Goal: Task Accomplishment & Management: Complete application form

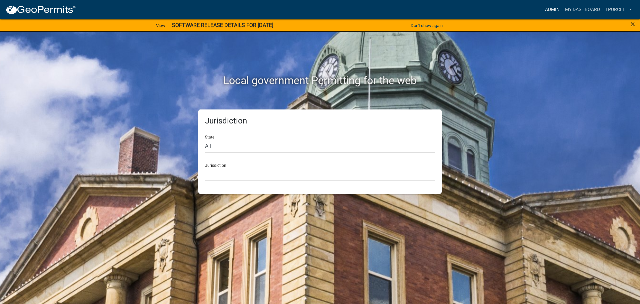
click at [554, 10] on link "Admin" at bounding box center [553, 9] width 20 height 13
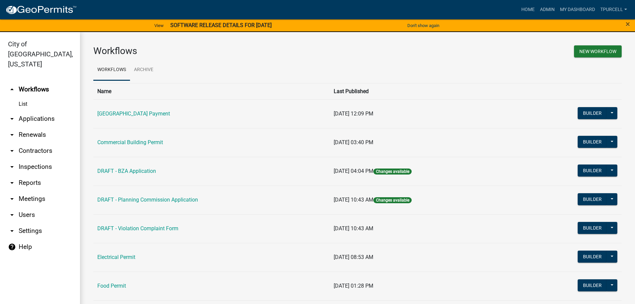
click at [34, 111] on link "arrow_drop_down Applications" at bounding box center [40, 119] width 80 height 16
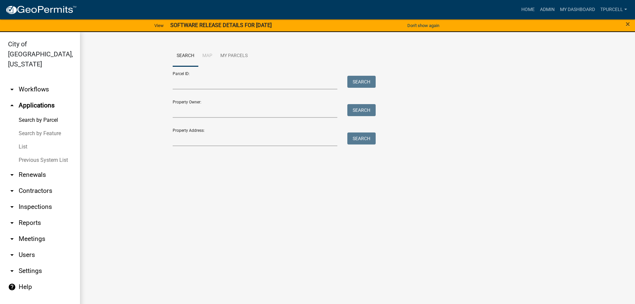
click at [26, 140] on link "List" at bounding box center [40, 146] width 80 height 13
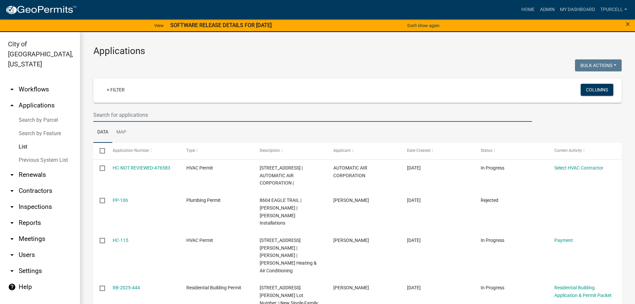
click at [168, 113] on input "text" at bounding box center [312, 115] width 439 height 14
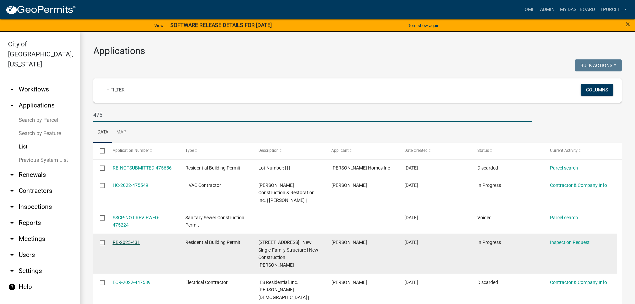
type input "475"
click at [131, 242] on link "RB-2025-431" at bounding box center [126, 241] width 27 height 5
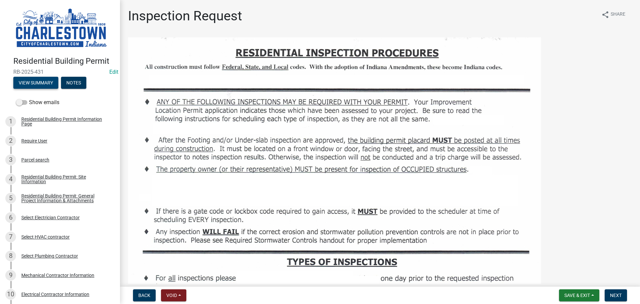
click at [45, 83] on button "View Summary" at bounding box center [35, 83] width 45 height 12
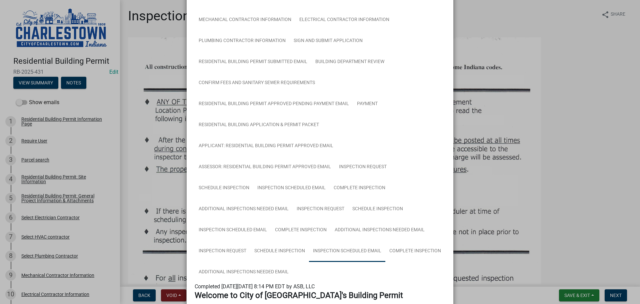
scroll to position [167, 0]
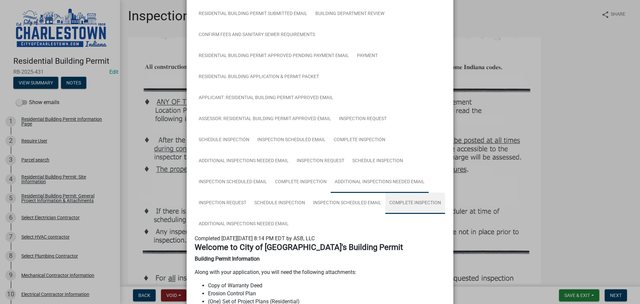
click at [419, 202] on link "Complete Inspection" at bounding box center [415, 202] width 60 height 21
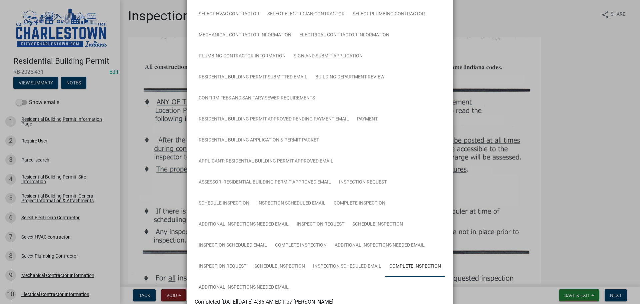
scroll to position [67, 0]
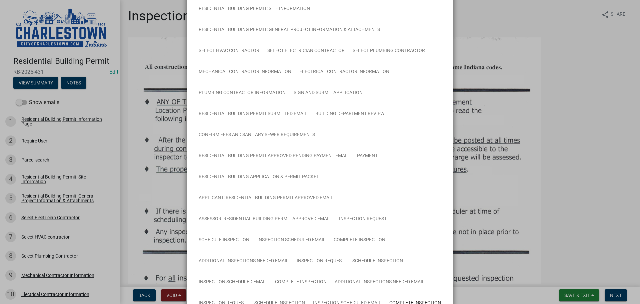
click at [570, 128] on ngb-modal-window "Summary × Printer Friendly Residential Building Permit Information Page Parcel …" at bounding box center [320, 152] width 640 height 304
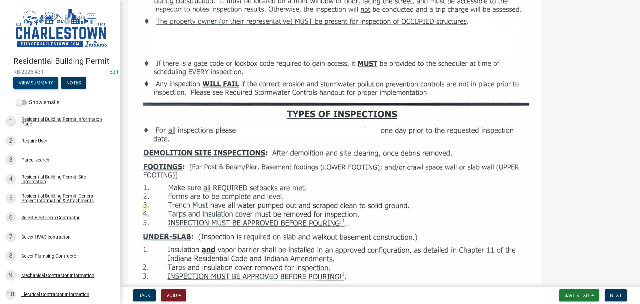
scroll to position [167, 0]
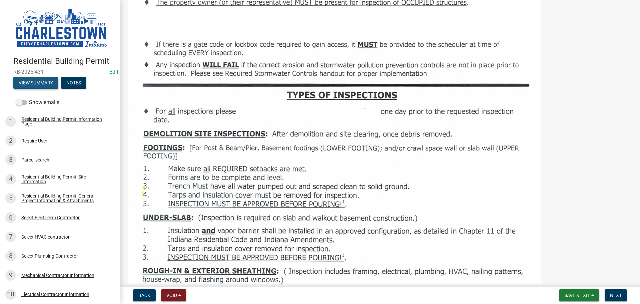
click at [48, 82] on button "View Summary" at bounding box center [35, 83] width 45 height 12
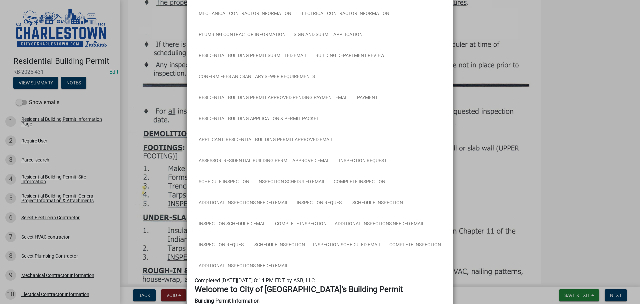
scroll to position [267, 0]
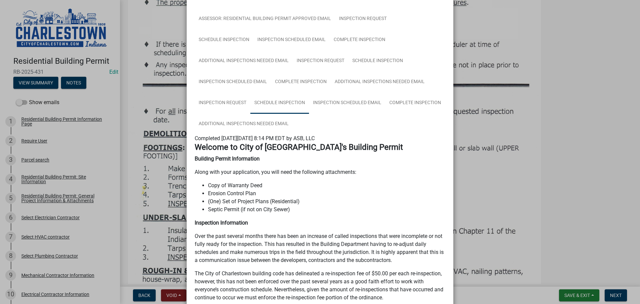
click at [282, 103] on link "Schedule Inspection" at bounding box center [279, 102] width 59 height 21
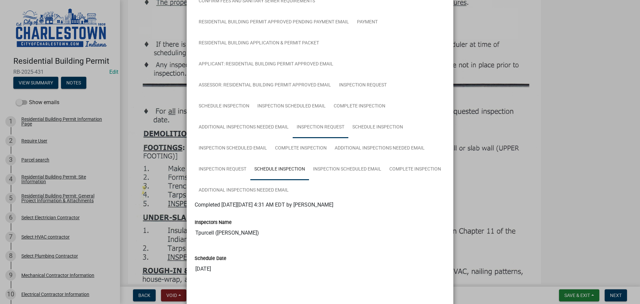
scroll to position [227, 0]
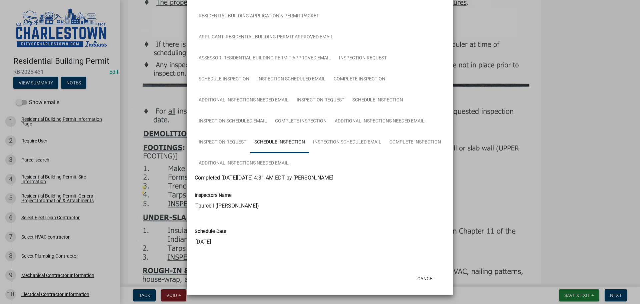
click at [607, 181] on ngb-modal-window "Summary × Printer Friendly Residential Building Permit Information Page Parcel …" at bounding box center [320, 152] width 640 height 304
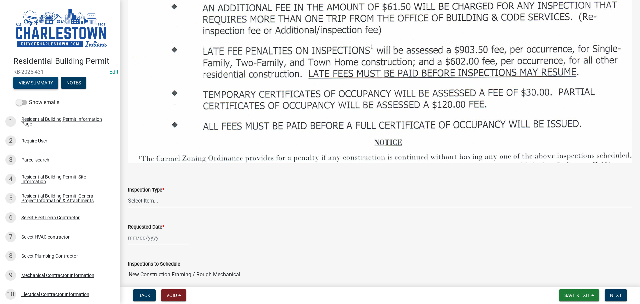
scroll to position [1000, 0]
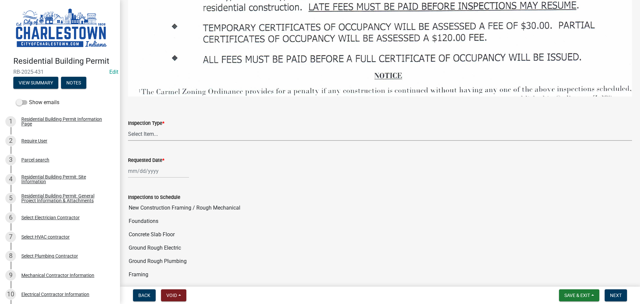
click at [149, 131] on select "Select Item... New Construction Framing / Rough Mechanical Foundations Concrete…" at bounding box center [380, 134] width 504 height 14
click at [128, 127] on select "Select Item... New Construction Framing / Rough Mechanical Foundations Concrete…" at bounding box center [380, 134] width 504 height 14
select select "070efa9d-54c2-47c8-ac16-f05a66721b1b"
select select "9"
select select "2025"
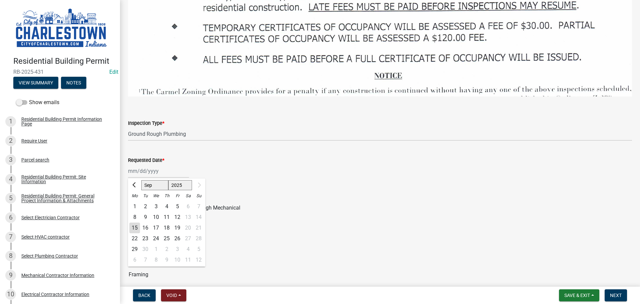
click at [158, 167] on div "[PERSON_NAME] Feb Mar Apr [PERSON_NAME][DATE] [DATE] 1526 1527 1528 1529 1530 1…" at bounding box center [158, 171] width 61 height 14
click at [283, 204] on input "New Construction Framing / Rough Mechanical" at bounding box center [380, 207] width 504 height 13
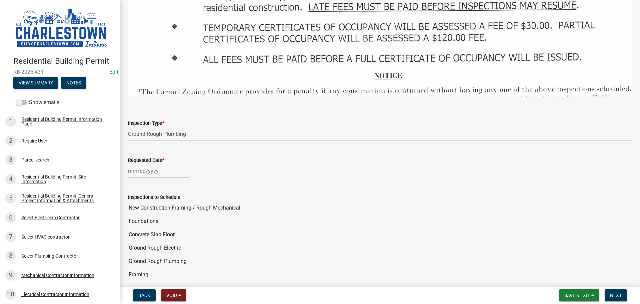
select select "9"
select select "2025"
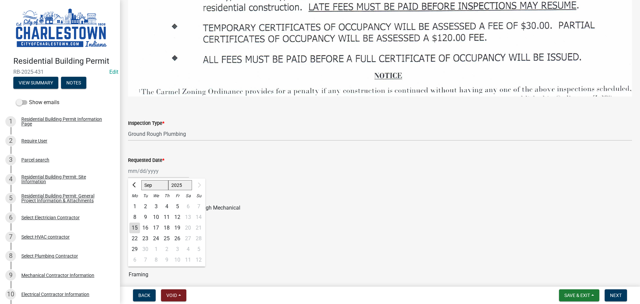
click at [142, 169] on div "[PERSON_NAME] Feb Mar Apr [PERSON_NAME][DATE] [DATE] 1526 1527 1528 1529 1530 1…" at bounding box center [158, 171] width 61 height 14
click at [131, 178] on div "[PERSON_NAME] Feb Mar Apr [PERSON_NAME][DATE] [DATE] 1526 1527 1528 1529 1530 1…" at bounding box center [166, 184] width 77 height 12
click at [221, 178] on wm-data-entity-input "Requested Date * [PERSON_NAME] Apr [PERSON_NAME][DATE] [DATE] 1526 1527 1528 15…" at bounding box center [380, 165] width 504 height 37
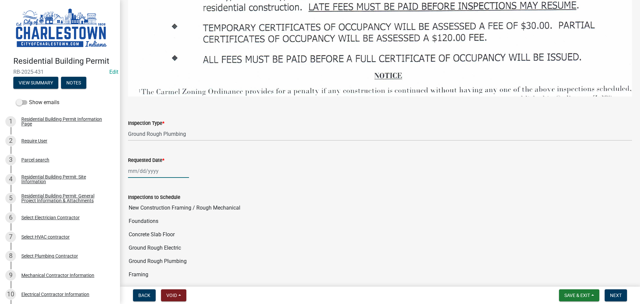
type input "[DATE]"
select select "9"
select select "2025"
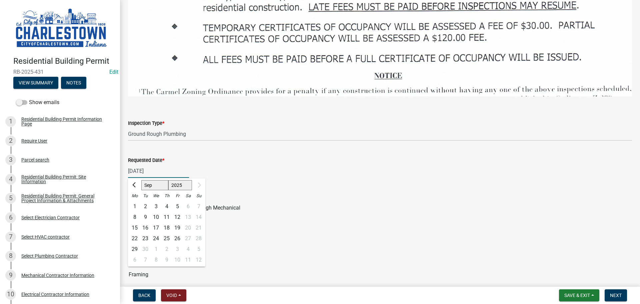
click at [155, 168] on input "[DATE]" at bounding box center [158, 171] width 61 height 14
click at [181, 212] on div "12" at bounding box center [177, 217] width 11 height 11
type input "[DATE]"
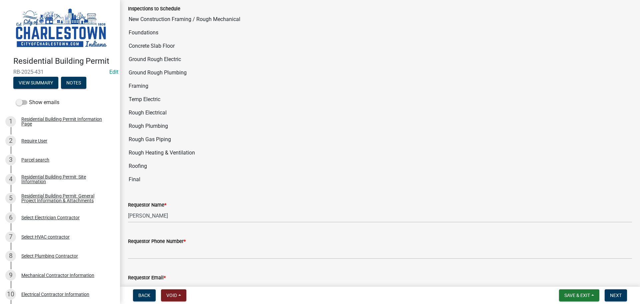
scroll to position [1200, 0]
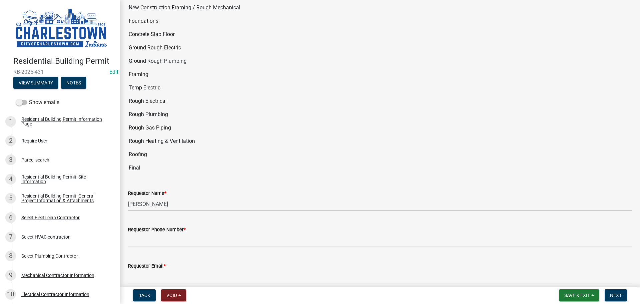
click at [184, 228] on div "Requestor Phone Number *" at bounding box center [380, 229] width 504 height 8
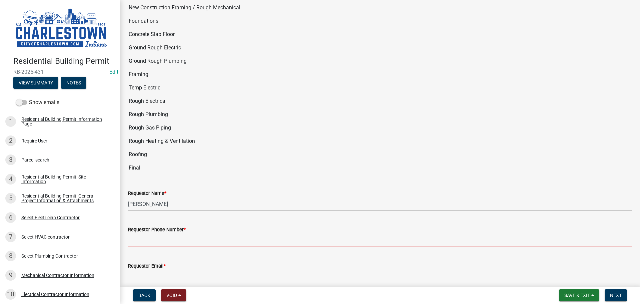
click at [172, 233] on input "Requestor Phone Number *" at bounding box center [380, 240] width 504 height 14
type input "5025233650"
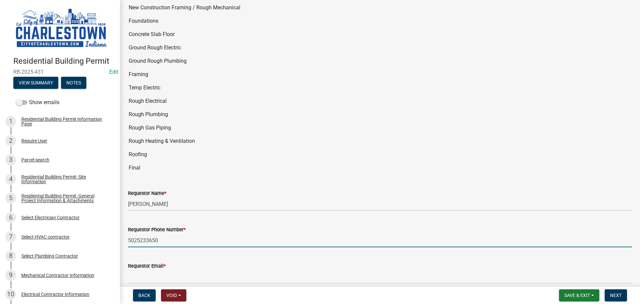
click at [159, 264] on div "Requestor Email *" at bounding box center [380, 266] width 504 height 8
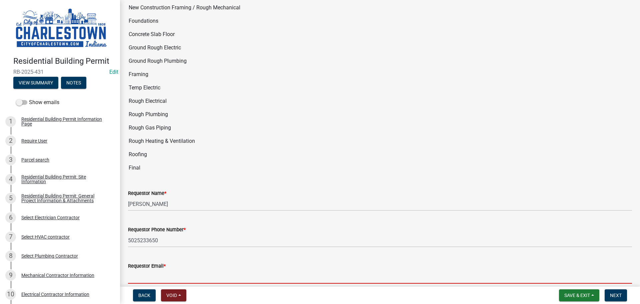
click at [157, 270] on input "Requestor Email *" at bounding box center [380, 277] width 504 height 14
type input "[EMAIL_ADDRESS][DOMAIN_NAME]"
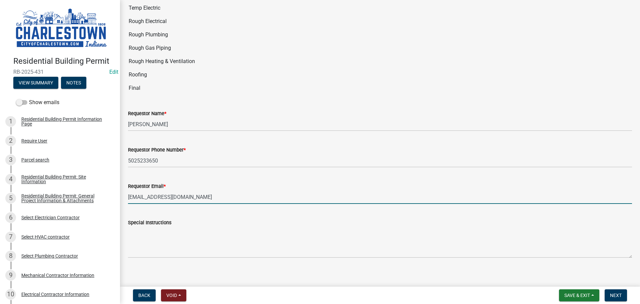
scroll to position [1280, 0]
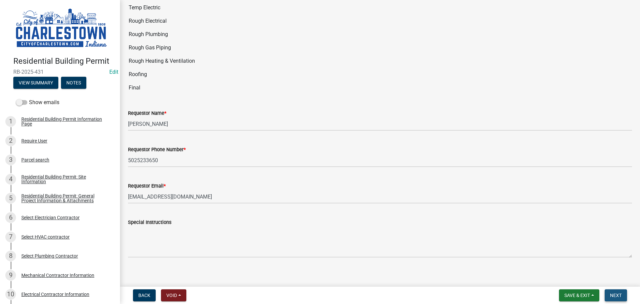
click at [618, 296] on span "Next" at bounding box center [616, 294] width 12 height 5
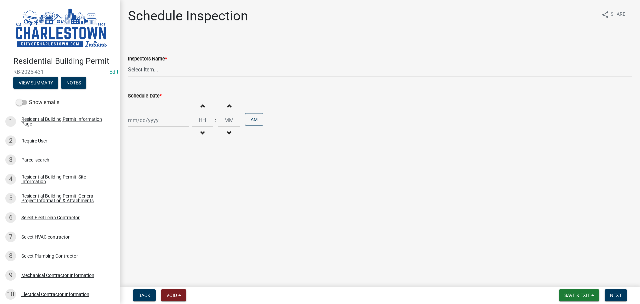
click at [135, 68] on select "Select Item... [PERSON_NAME] ([PERSON_NAME]) [PERSON_NAME] ([PERSON_NAME]) [PER…" at bounding box center [380, 70] width 504 height 14
select select "63e5a778-15f7-4a13-aba2-a6e5541a0fb3"
click at [128, 63] on select "Select Item... [PERSON_NAME] ([PERSON_NAME]) [PERSON_NAME] ([PERSON_NAME]) [PER…" at bounding box center [380, 70] width 504 height 14
select select "9"
select select "2025"
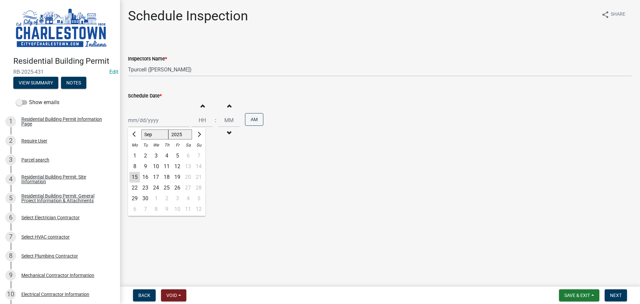
click at [149, 120] on div "[PERSON_NAME] Feb Mar Apr [PERSON_NAME][DATE] Oct Nov [DATE] 1526 1527 1528 152…" at bounding box center [158, 120] width 61 height 14
click at [179, 166] on div "12" at bounding box center [177, 166] width 11 height 11
type input "[DATE]"
click at [614, 294] on span "Next" at bounding box center [616, 294] width 12 height 5
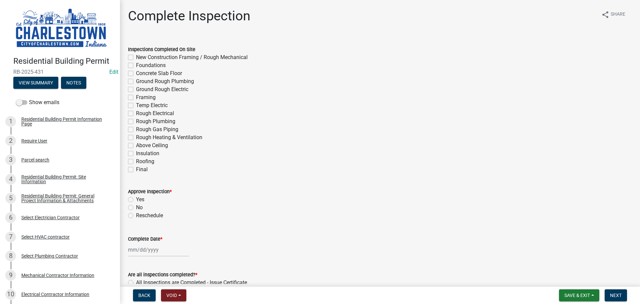
click at [136, 81] on label "Ground Rough Plumbing" at bounding box center [165, 81] width 58 height 8
click at [136, 81] on input "Ground Rough Plumbing" at bounding box center [138, 79] width 4 height 4
checkbox input "true"
checkbox input "false"
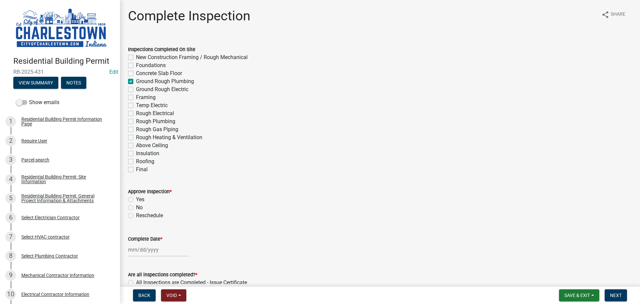
checkbox input "false"
checkbox input "true"
checkbox input "false"
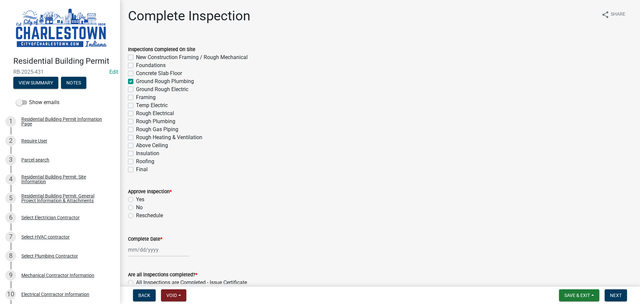
checkbox input "false"
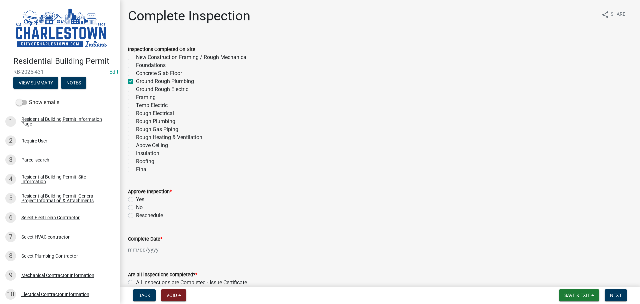
checkbox input "false"
click at [136, 199] on label "Yes" at bounding box center [140, 199] width 8 height 8
click at [136, 199] on input "Yes" at bounding box center [138, 197] width 4 height 4
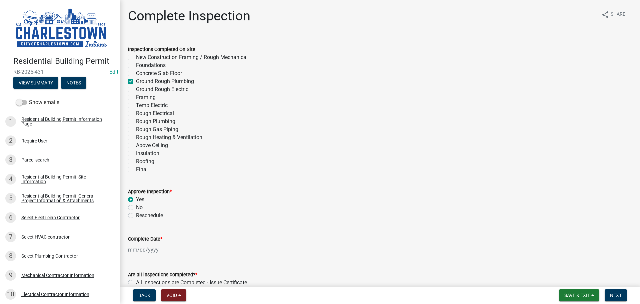
radio input "true"
click at [141, 249] on div at bounding box center [158, 250] width 61 height 14
select select "9"
select select "2025"
click at [179, 193] on div "12" at bounding box center [177, 192] width 11 height 11
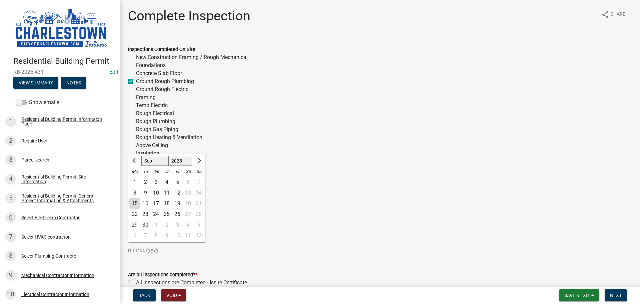
type input "[DATE]"
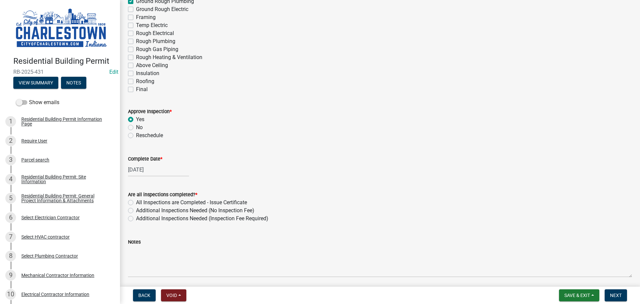
scroll to position [133, 0]
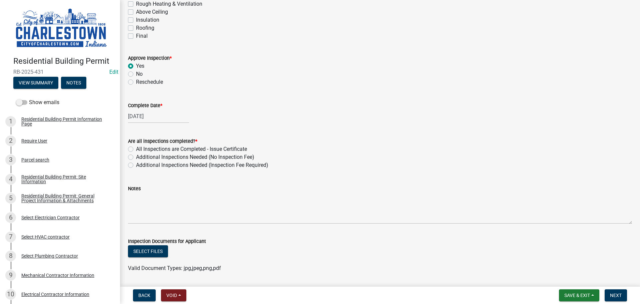
click at [136, 156] on label "Additional Inspections Needed (No Inspection Fee)" at bounding box center [195, 157] width 118 height 8
click at [136, 156] on input "Additional Inspections Needed (No Inspection Fee)" at bounding box center [138, 155] width 4 height 4
radio input "true"
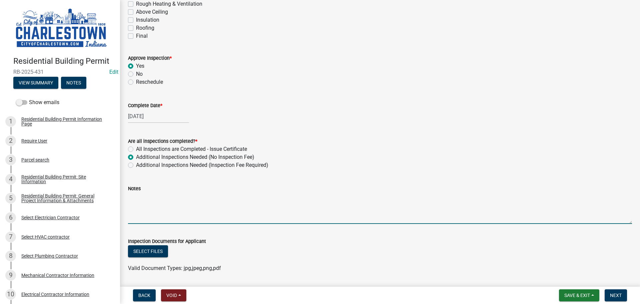
click at [151, 196] on textarea "Notes" at bounding box center [380, 207] width 504 height 31
type textarea "pass holding air"
click at [145, 248] on button "Select files" at bounding box center [148, 251] width 40 height 12
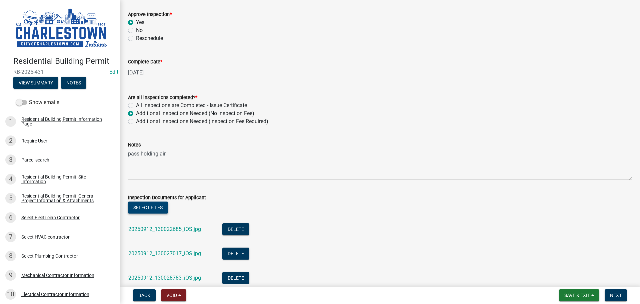
scroll to position [176, 0]
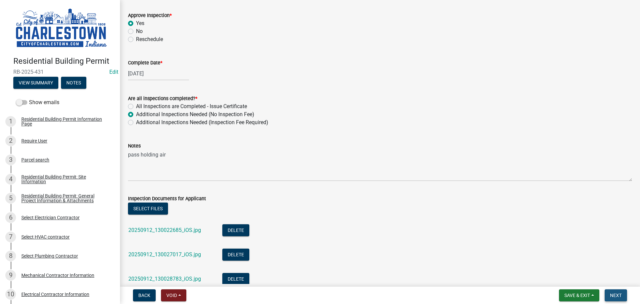
click at [618, 295] on span "Next" at bounding box center [616, 294] width 12 height 5
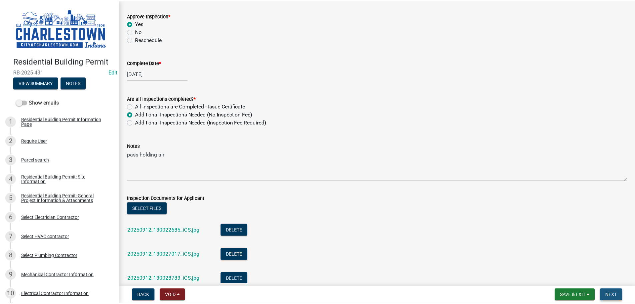
scroll to position [0, 0]
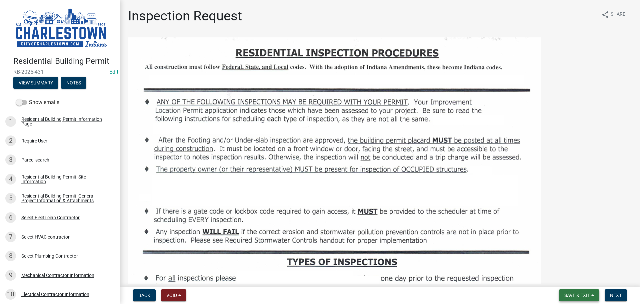
click at [574, 297] on span "Save & Exit" at bounding box center [578, 294] width 26 height 5
click at [572, 277] on button "Save & Exit" at bounding box center [572, 278] width 53 height 16
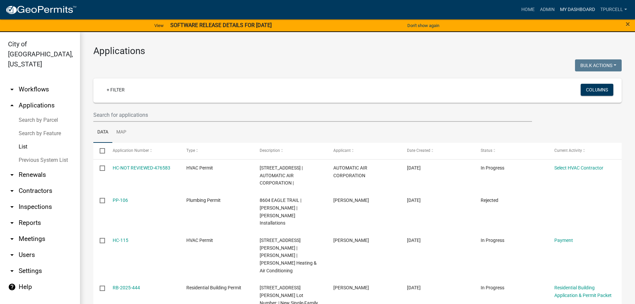
click at [581, 6] on link "My Dashboard" at bounding box center [578, 9] width 40 height 13
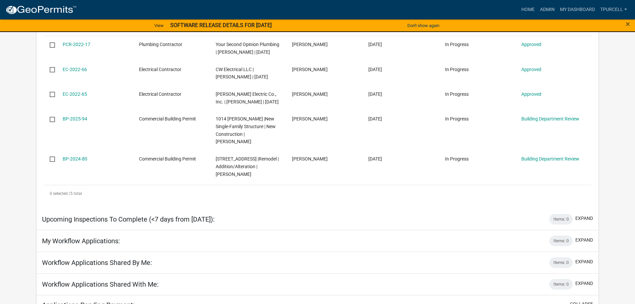
scroll to position [200, 0]
click at [544, 8] on link "Admin" at bounding box center [547, 9] width 20 height 13
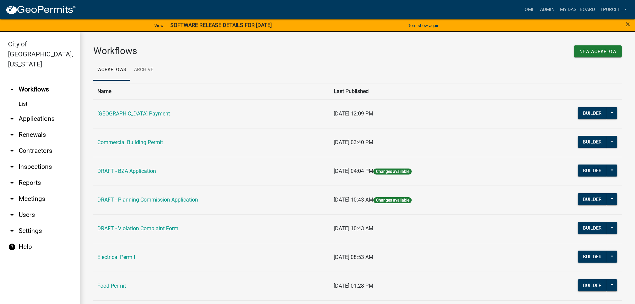
click at [51, 111] on link "arrow_drop_down Applications" at bounding box center [40, 119] width 80 height 16
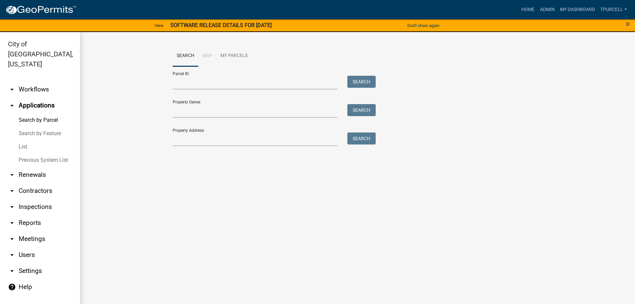
drag, startPoint x: 26, startPoint y: 135, endPoint x: 33, endPoint y: 135, distance: 7.0
click at [26, 140] on link "List" at bounding box center [40, 146] width 80 height 13
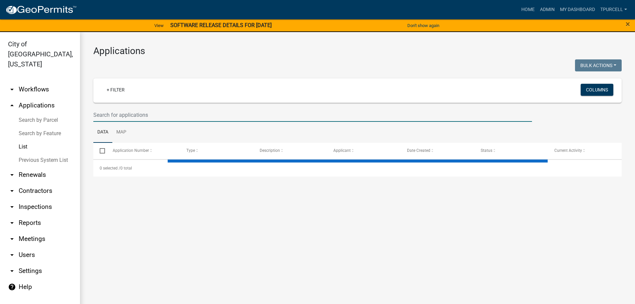
click at [110, 118] on input "text" at bounding box center [312, 115] width 439 height 14
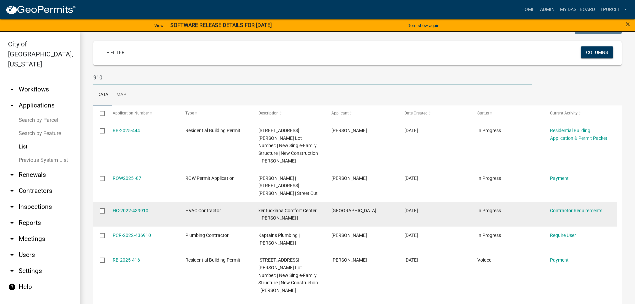
scroll to position [67, 0]
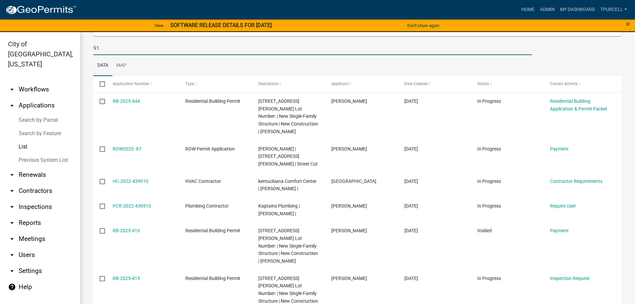
type input "9"
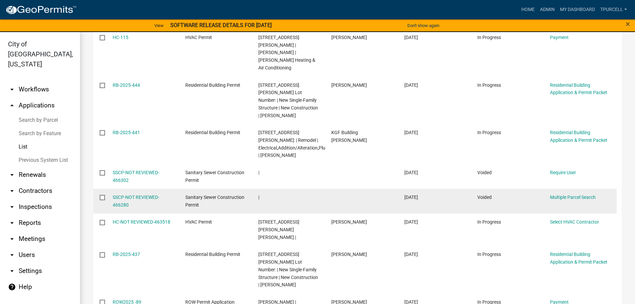
scroll to position [133, 0]
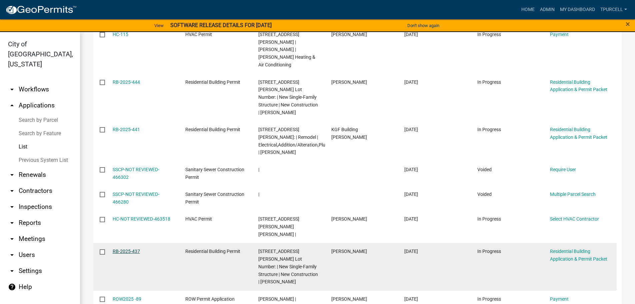
type input "[PERSON_NAME]"
click at [129, 248] on link "RB-2025-437" at bounding box center [126, 250] width 27 height 5
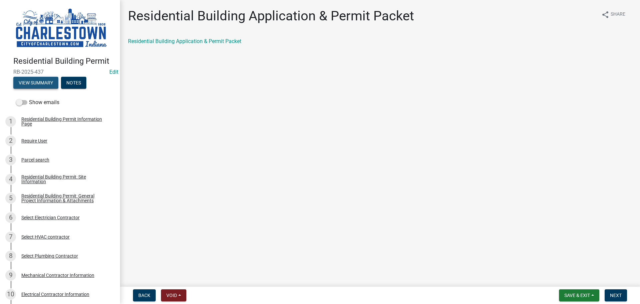
click at [41, 80] on button "View Summary" at bounding box center [35, 83] width 45 height 12
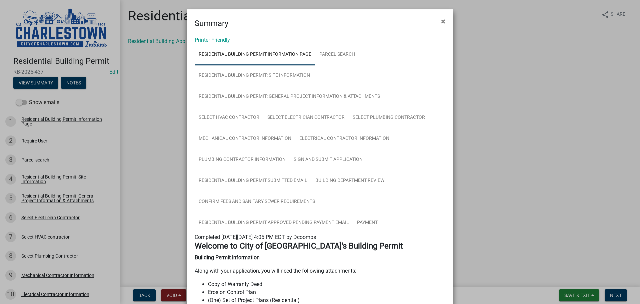
click at [576, 296] on ngb-modal-window "Summary × Printer Friendly Residential Building Permit Information Page Parcel …" at bounding box center [320, 152] width 640 height 304
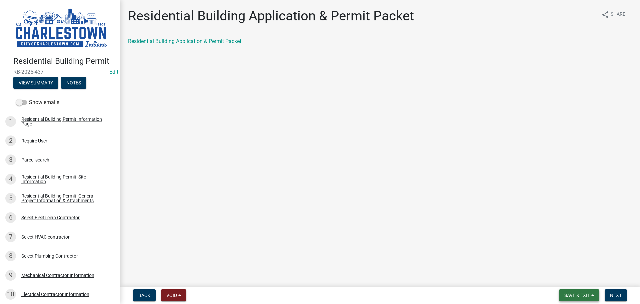
click at [575, 297] on span "Save & Exit" at bounding box center [578, 294] width 26 height 5
click at [563, 279] on button "Save & Exit" at bounding box center [572, 278] width 53 height 16
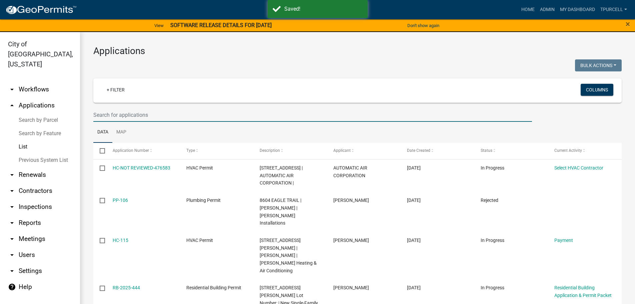
click at [173, 118] on input "text" at bounding box center [312, 115] width 439 height 14
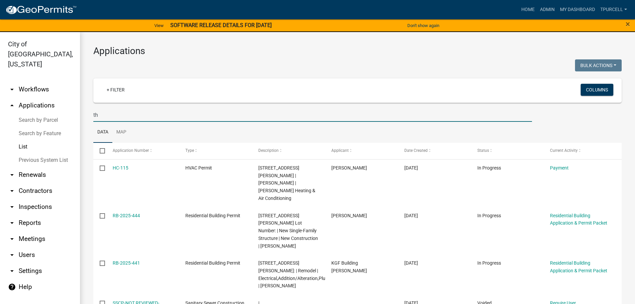
type input "t"
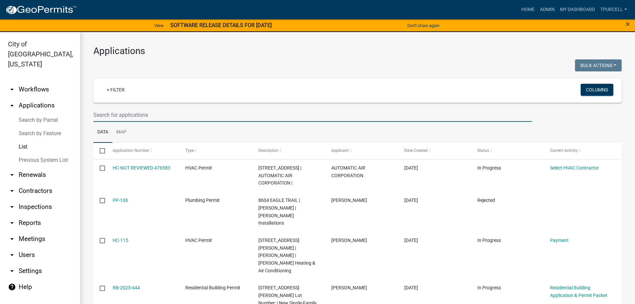
click at [152, 115] on input "text" at bounding box center [312, 115] width 439 height 14
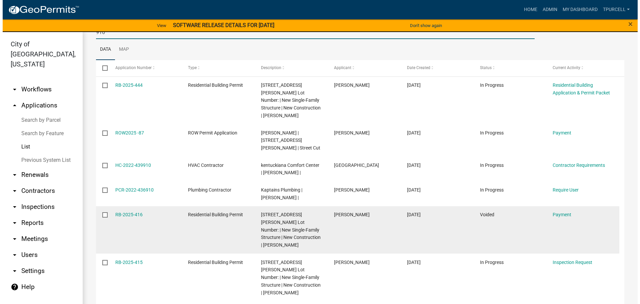
scroll to position [100, 0]
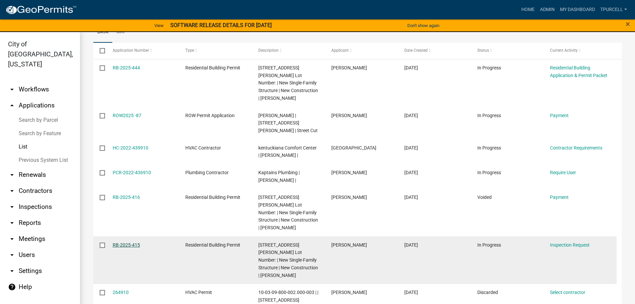
type input "910"
click at [124, 242] on link "RB-2025-415" at bounding box center [126, 244] width 27 height 5
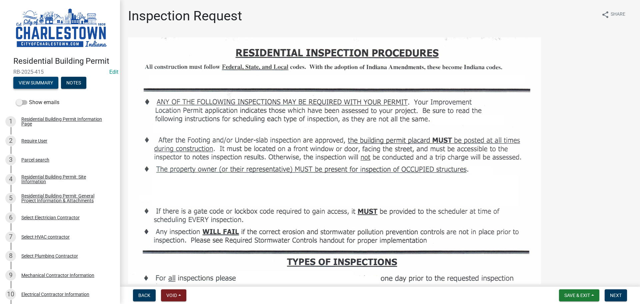
click at [39, 81] on button "View Summary" at bounding box center [35, 83] width 45 height 12
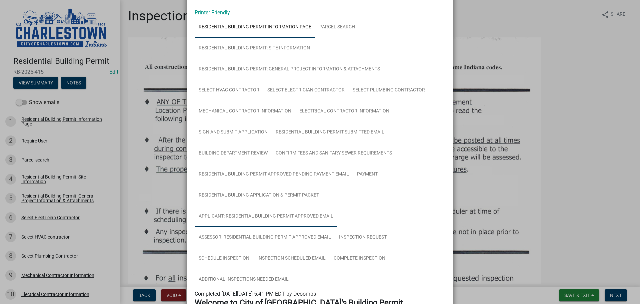
scroll to position [67, 0]
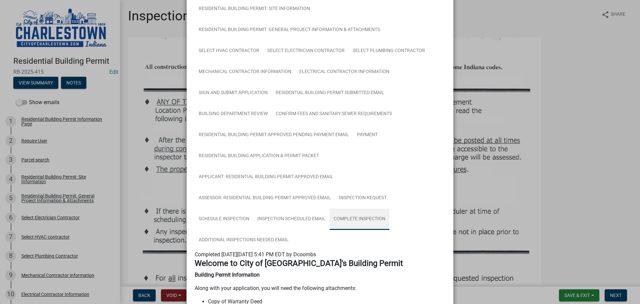
click at [358, 218] on link "Complete Inspection" at bounding box center [360, 218] width 60 height 21
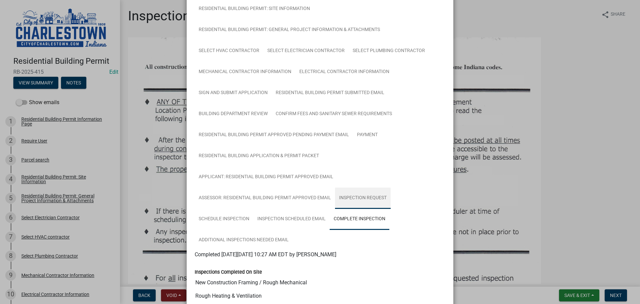
click at [368, 196] on link "Inspection Request" at bounding box center [363, 197] width 56 height 21
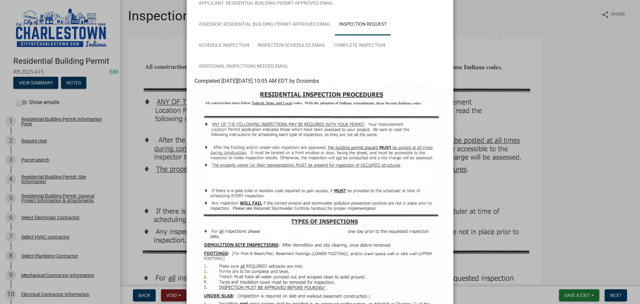
scroll to position [233, 0]
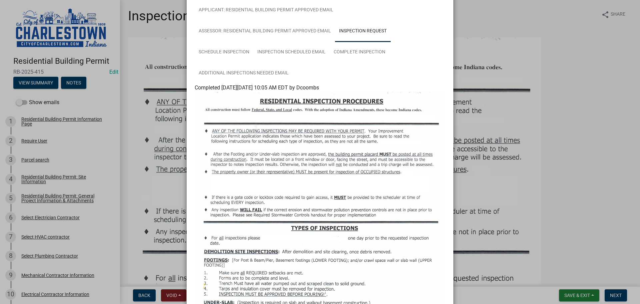
click at [557, 150] on ngb-modal-window "Summary × Printer Friendly Residential Building Permit Information Page Parcel …" at bounding box center [320, 152] width 640 height 304
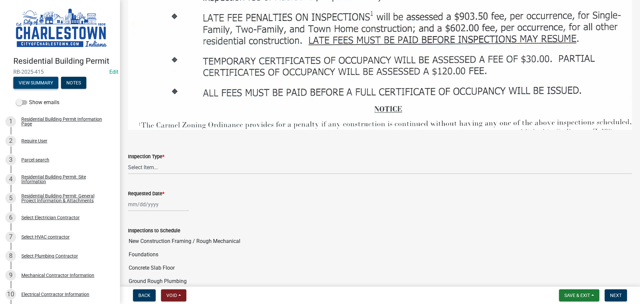
scroll to position [1034, 0]
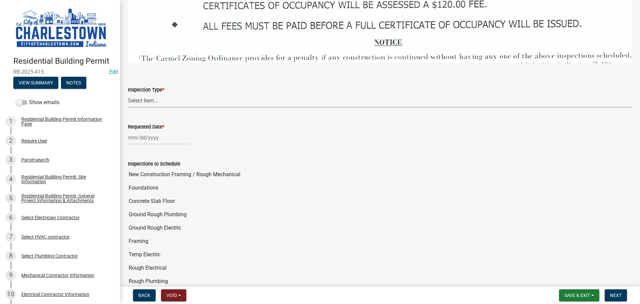
click at [136, 94] on select "Select Item... New Construction Framing / Rough Mechanical Foundations Concrete…" at bounding box center [380, 101] width 504 height 14
click at [128, 94] on select "Select Item... New Construction Framing / Rough Mechanical Foundations Concrete…" at bounding box center [380, 101] width 504 height 14
select select "bcc225a5-95ec-4b3d-a383-6b83c6b22805"
click at [146, 133] on div at bounding box center [158, 138] width 61 height 14
select select "9"
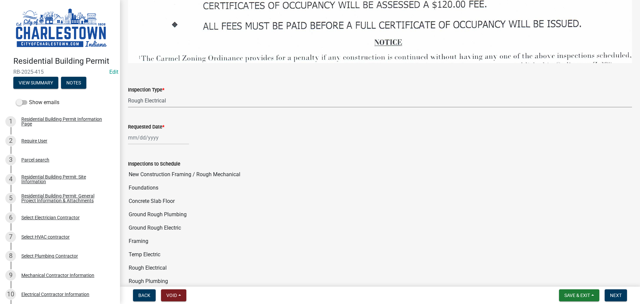
select select "2025"
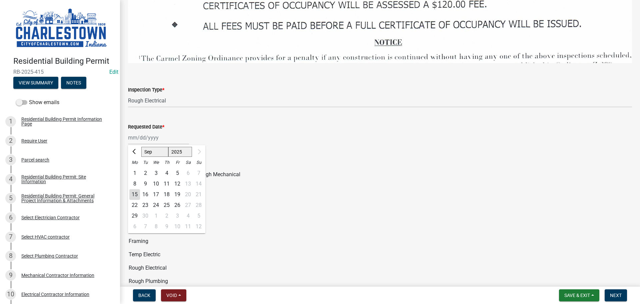
click at [134, 190] on div "15" at bounding box center [134, 194] width 11 height 11
type input "[DATE]"
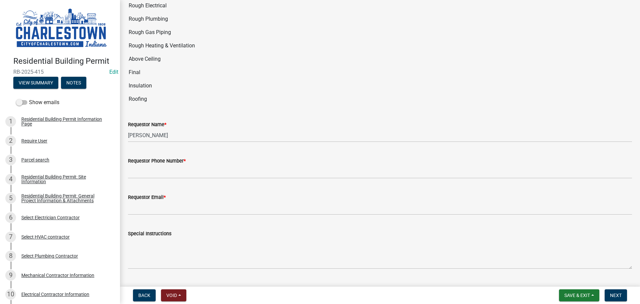
scroll to position [1300, 0]
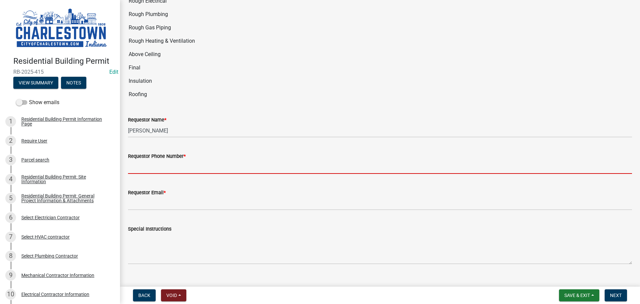
click at [160, 164] on input "Requestor Phone Number *" at bounding box center [380, 167] width 504 height 14
type input "5025233650"
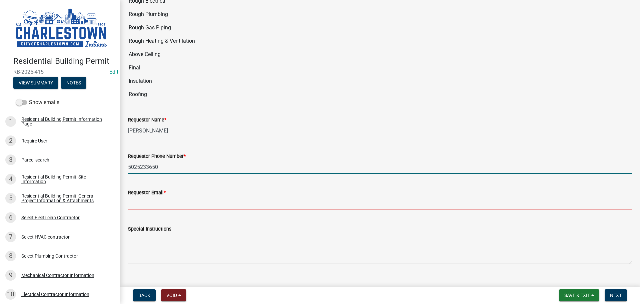
type input "[EMAIL_ADDRESS][DOMAIN_NAME]"
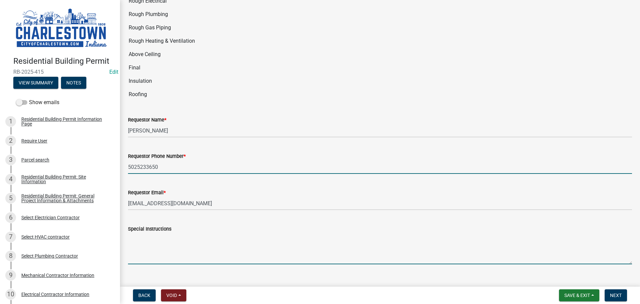
click at [163, 234] on textarea "Special Instructions" at bounding box center [380, 248] width 504 height 31
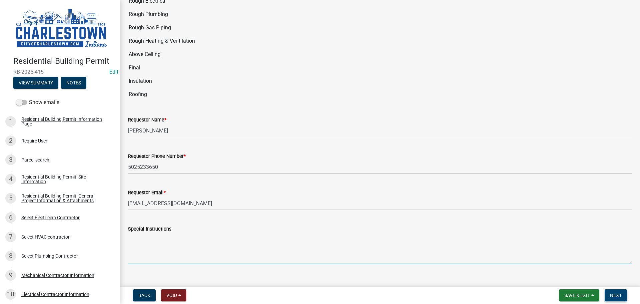
click at [616, 296] on span "Next" at bounding box center [616, 294] width 12 height 5
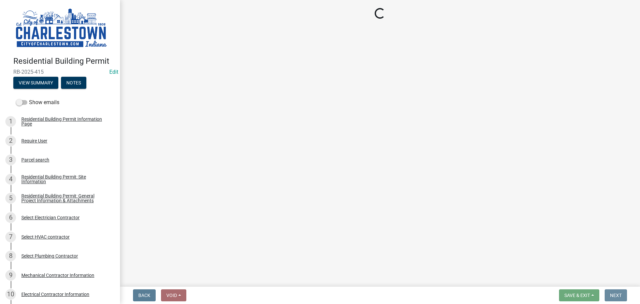
scroll to position [0, 0]
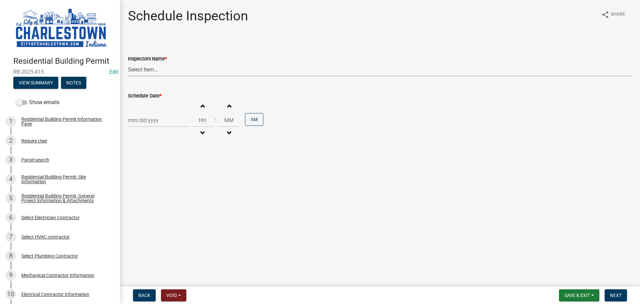
click at [146, 70] on select "Select Item... [PERSON_NAME] ([PERSON_NAME]) [PERSON_NAME] ([PERSON_NAME]) [PER…" at bounding box center [380, 70] width 504 height 14
select select "63e5a778-15f7-4a13-aba2-a6e5541a0fb3"
click at [128, 63] on select "Select Item... [PERSON_NAME] ([PERSON_NAME]) [PERSON_NAME] ([PERSON_NAME]) [PER…" at bounding box center [380, 70] width 504 height 14
select select "9"
select select "2025"
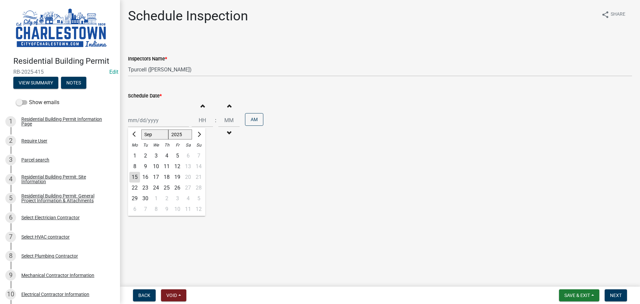
click at [154, 121] on div "[PERSON_NAME] Feb Mar Apr [PERSON_NAME][DATE] Oct Nov [DATE] 1526 1527 1528 152…" at bounding box center [158, 120] width 61 height 14
click at [135, 175] on div "15" at bounding box center [134, 177] width 11 height 11
type input "[DATE]"
drag, startPoint x: 617, startPoint y: 292, endPoint x: 612, endPoint y: 292, distance: 5.7
click at [616, 292] on button "Next" at bounding box center [616, 295] width 22 height 12
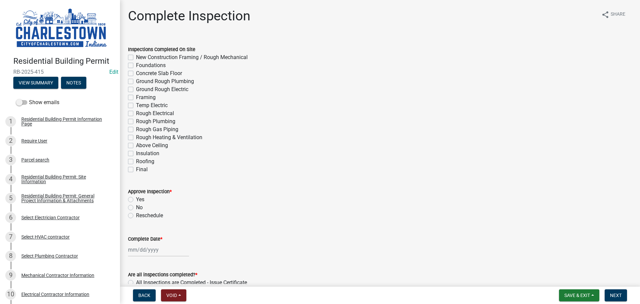
click at [136, 112] on label "Rough Electrical" at bounding box center [155, 113] width 38 height 8
click at [136, 112] on input "Rough Electrical" at bounding box center [138, 111] width 4 height 4
checkbox input "true"
checkbox input "false"
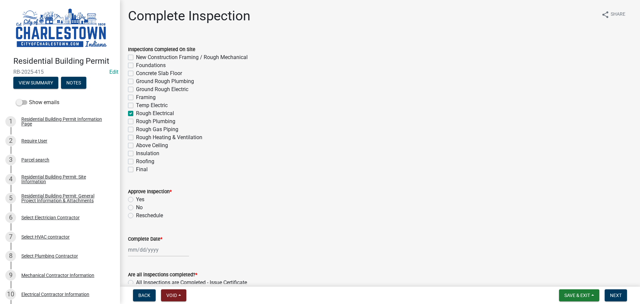
checkbox input "false"
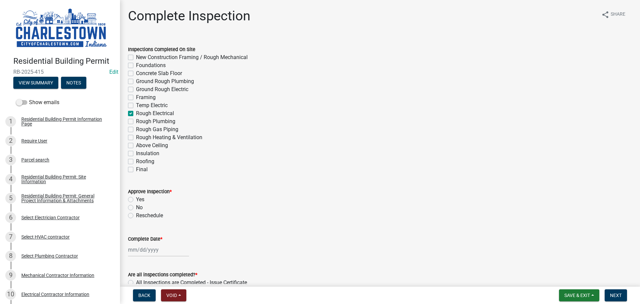
checkbox input "true"
checkbox input "false"
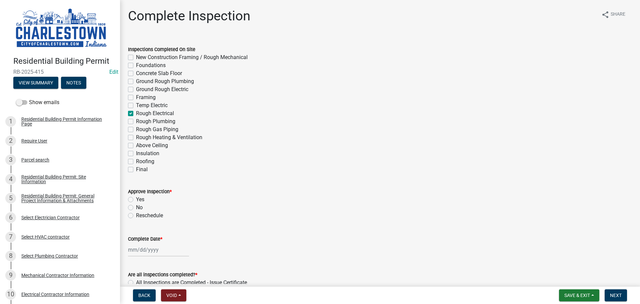
checkbox input "false"
click at [136, 199] on label "Yes" at bounding box center [140, 199] width 8 height 8
click at [136, 199] on input "Yes" at bounding box center [138, 197] width 4 height 4
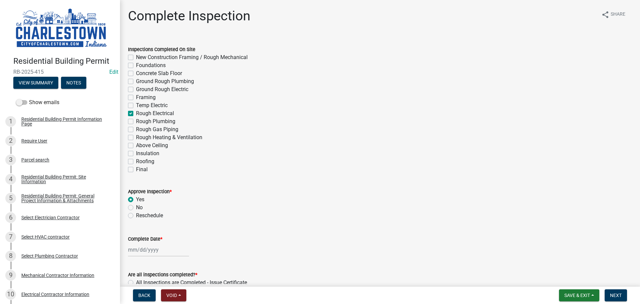
radio input "true"
select select "9"
select select "2025"
click at [142, 249] on div "[PERSON_NAME] Feb Mar Apr [PERSON_NAME][DATE] Oct Nov [DATE] 1526 1527 1528 152…" at bounding box center [158, 250] width 61 height 14
click at [137, 202] on div "15" at bounding box center [134, 203] width 11 height 11
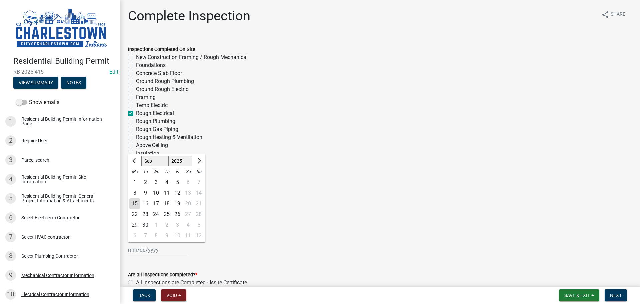
type input "[DATE]"
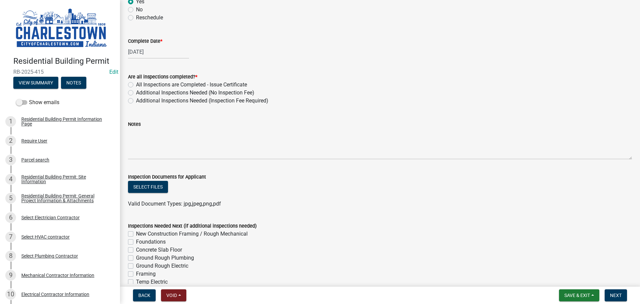
scroll to position [200, 0]
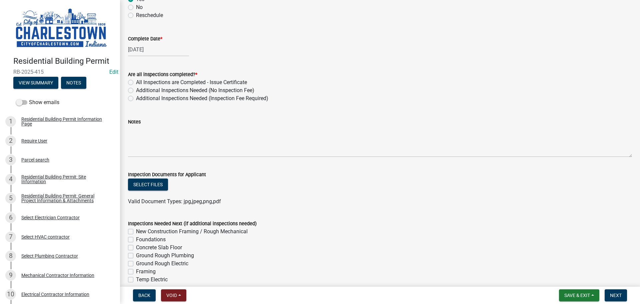
drag, startPoint x: 130, startPoint y: 91, endPoint x: 136, endPoint y: 104, distance: 14.1
click at [136, 91] on label "Additional Inspections Needed (No Inspection Fee)" at bounding box center [195, 90] width 118 height 8
click at [136, 91] on input "Additional Inspections Needed (No Inspection Fee)" at bounding box center [138, 88] width 4 height 4
radio input "true"
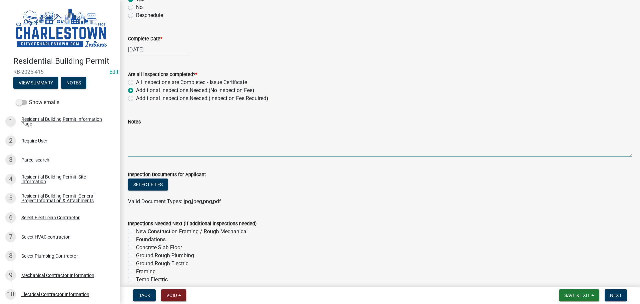
click at [157, 141] on textarea "Notes" at bounding box center [380, 141] width 504 height 31
type textarea "meter set and ground rods"
click at [147, 185] on button "Select files" at bounding box center [148, 184] width 40 height 12
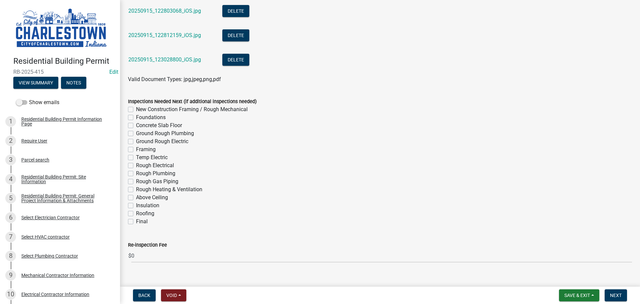
scroll to position [430, 0]
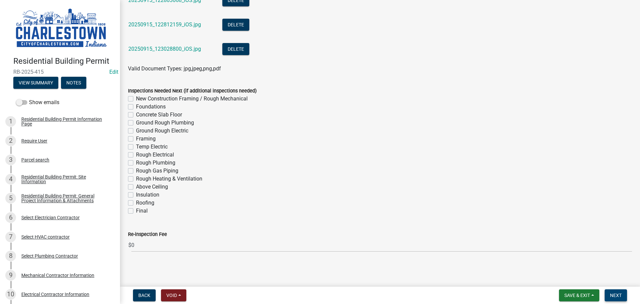
click at [612, 296] on span "Next" at bounding box center [616, 294] width 12 height 5
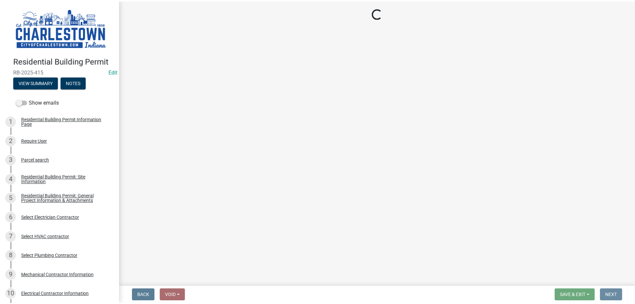
scroll to position [0, 0]
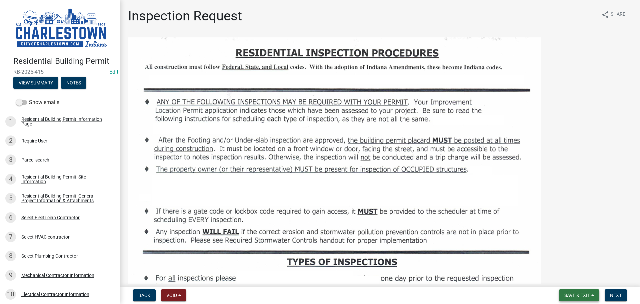
click at [578, 292] on span "Save & Exit" at bounding box center [578, 294] width 26 height 5
click at [562, 276] on button "Save & Exit" at bounding box center [572, 278] width 53 height 16
